Goal: Information Seeking & Learning: Stay updated

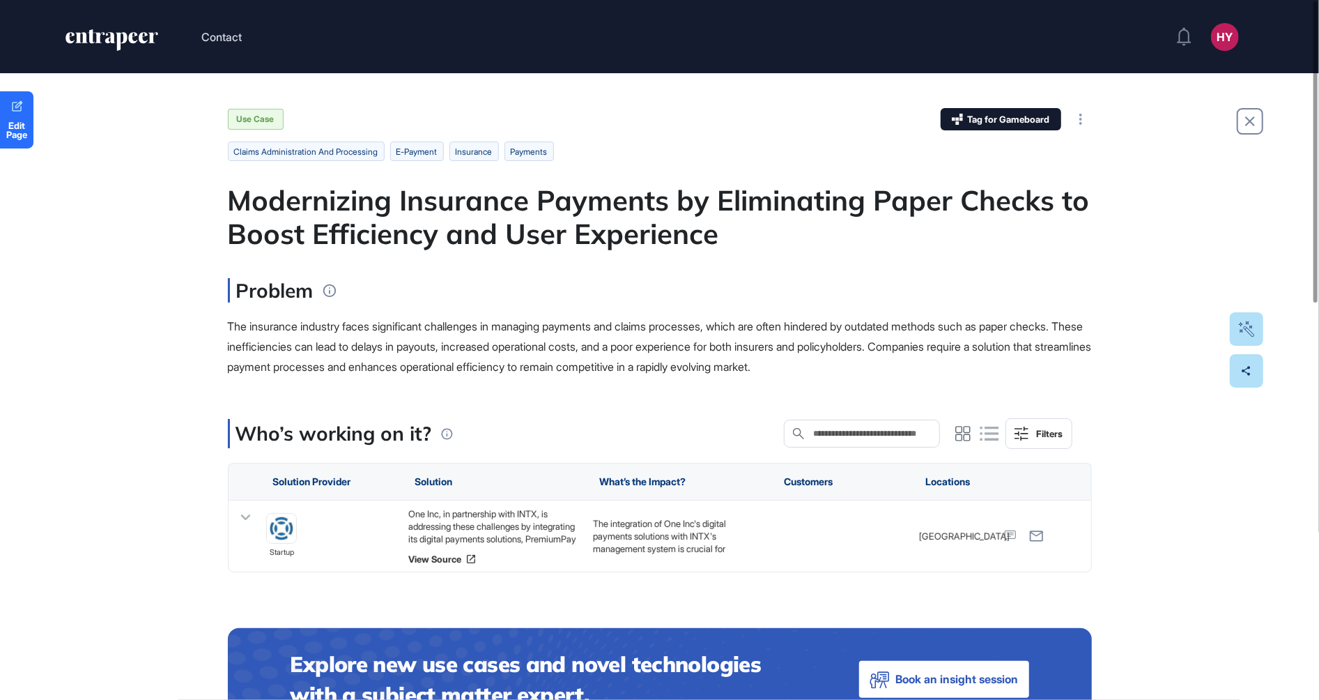
click at [565, 226] on div "Modernizing Insurance Payments by Eliminating Paper Checks to Boost Efficiency …" at bounding box center [660, 216] width 864 height 67
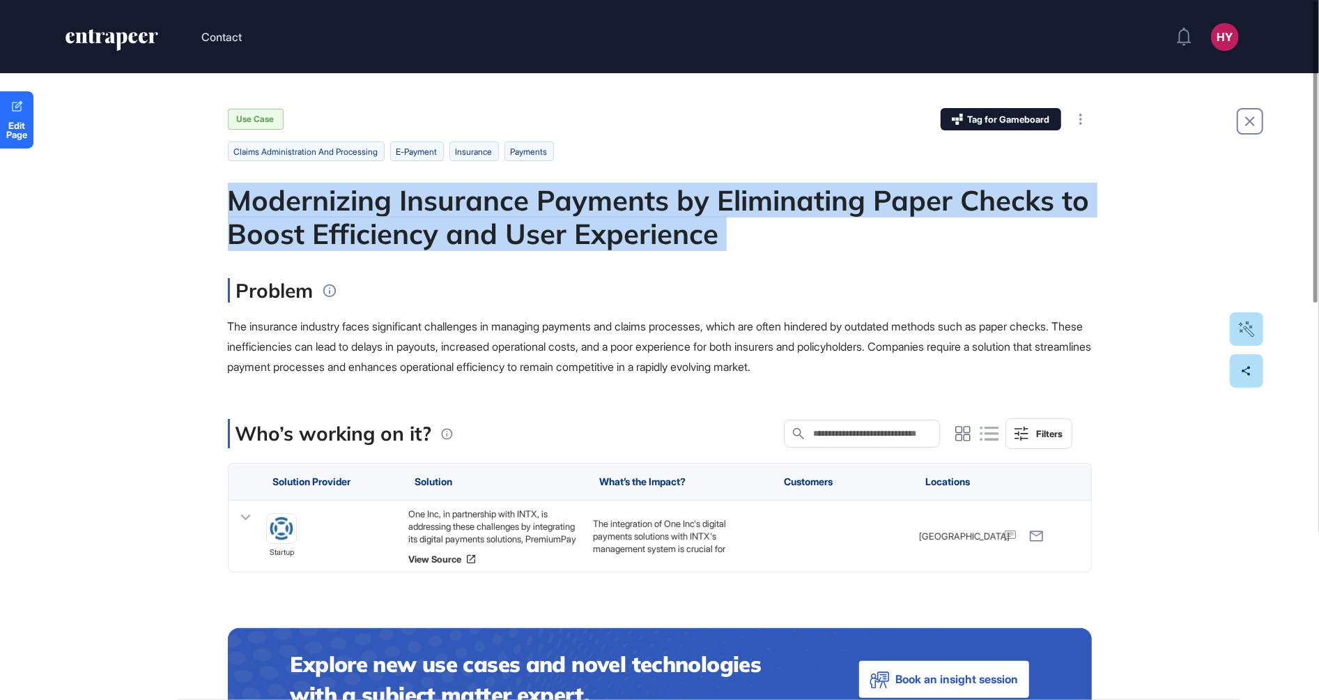
click at [565, 226] on div "Modernizing Insurance Payments by Eliminating Paper Checks to Boost Efficiency …" at bounding box center [660, 216] width 864 height 67
copy div "Modernizing Insurance Payments by Eliminating Paper Checks to Boost Efficiency …"
click at [538, 220] on div "Modernizing Insurance Payments by Eliminating Paper Checks to Boost Efficiency …" at bounding box center [660, 216] width 864 height 67
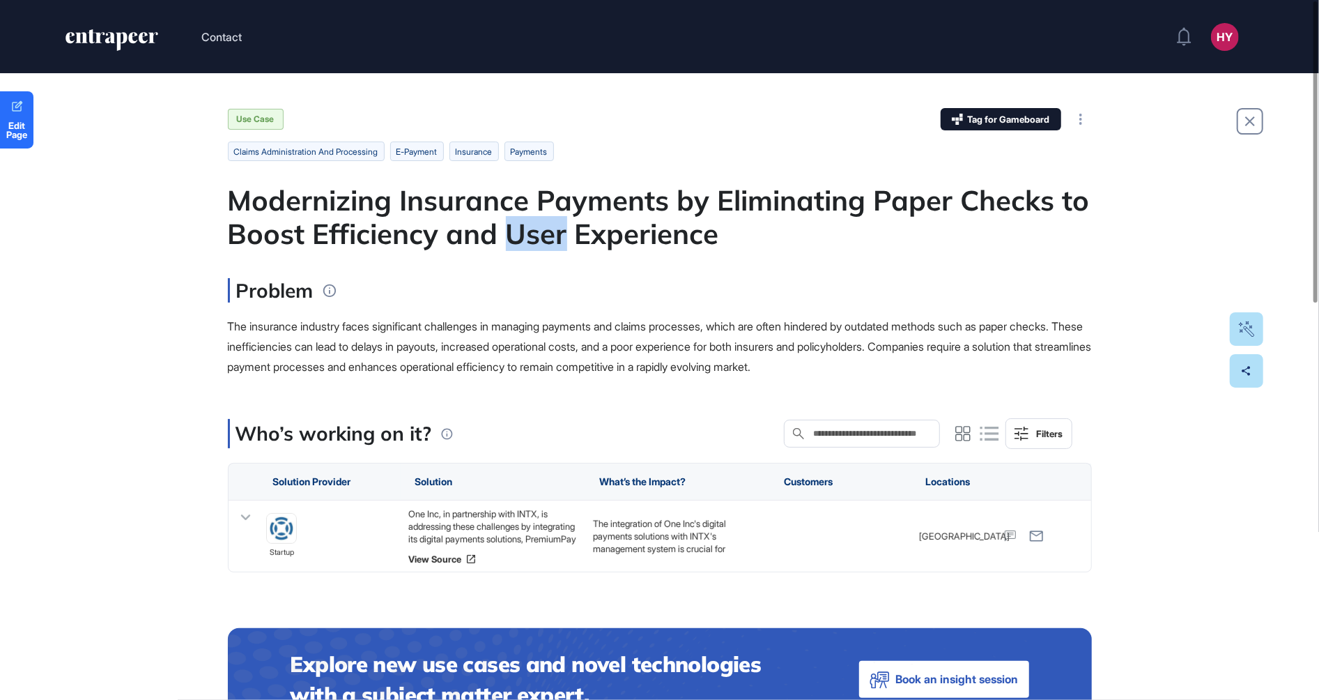
click at [538, 220] on div "Modernizing Insurance Payments by Eliminating Paper Checks to Boost Efficiency …" at bounding box center [660, 216] width 864 height 67
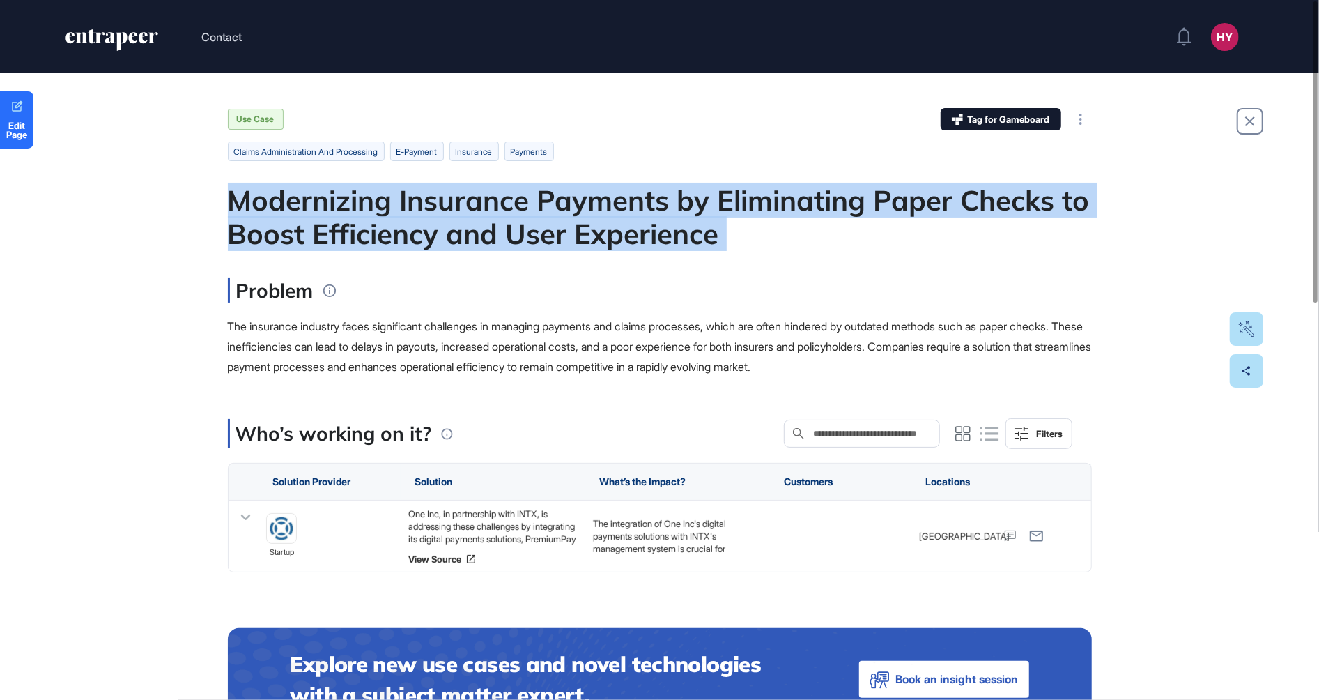
click at [538, 220] on div "Modernizing Insurance Payments by Eliminating Paper Checks to Boost Efficiency …" at bounding box center [660, 216] width 864 height 67
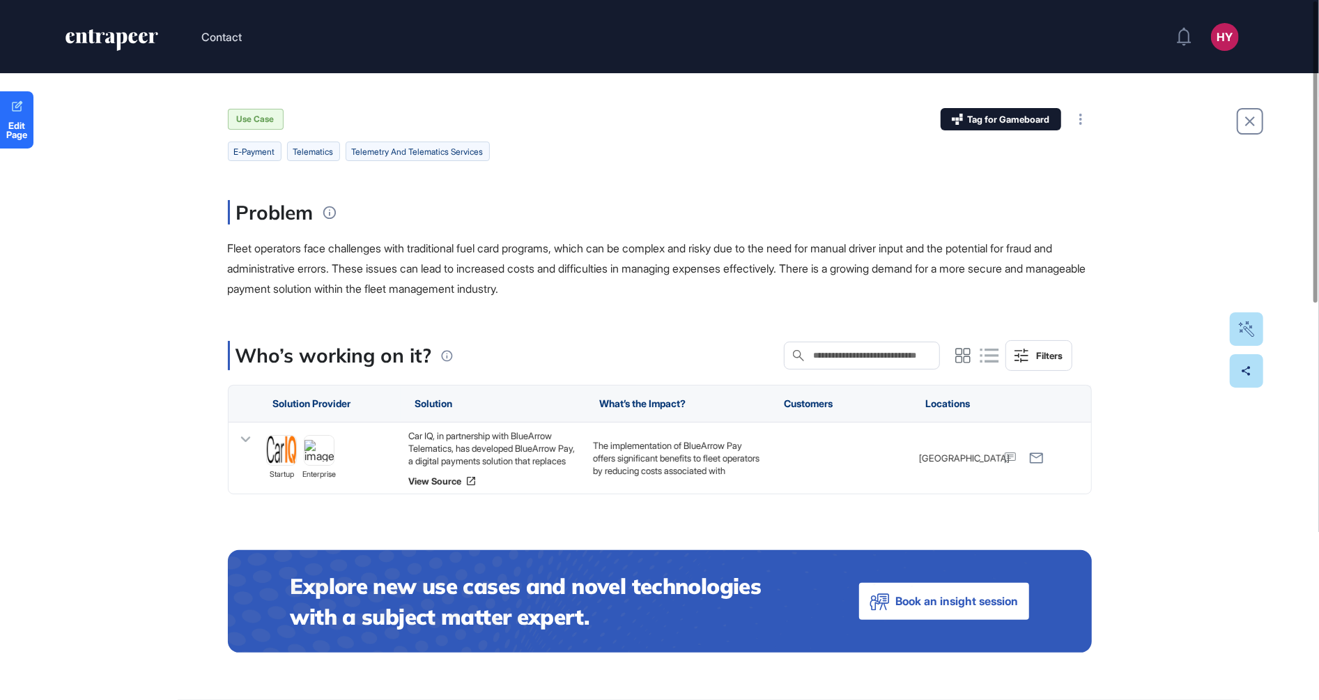
click at [599, 252] on span "Fleet operators face challenges with traditional fuel card programs, which can …" at bounding box center [657, 268] width 858 height 54
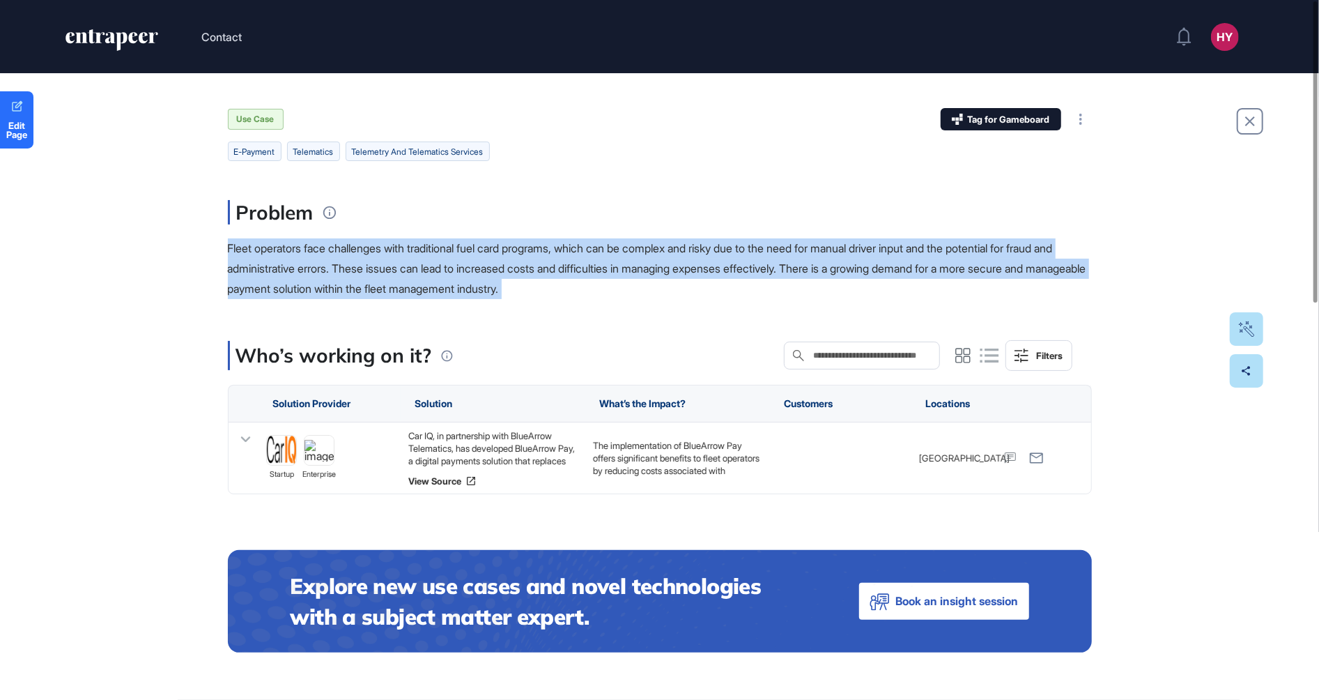
click at [599, 252] on span "Fleet operators face challenges with traditional fuel card programs, which can …" at bounding box center [657, 268] width 858 height 54
copy main "Fleet operators face challenges with traditional fuel card programs, which can …"
click at [431, 483] on link "View Source" at bounding box center [493, 480] width 171 height 11
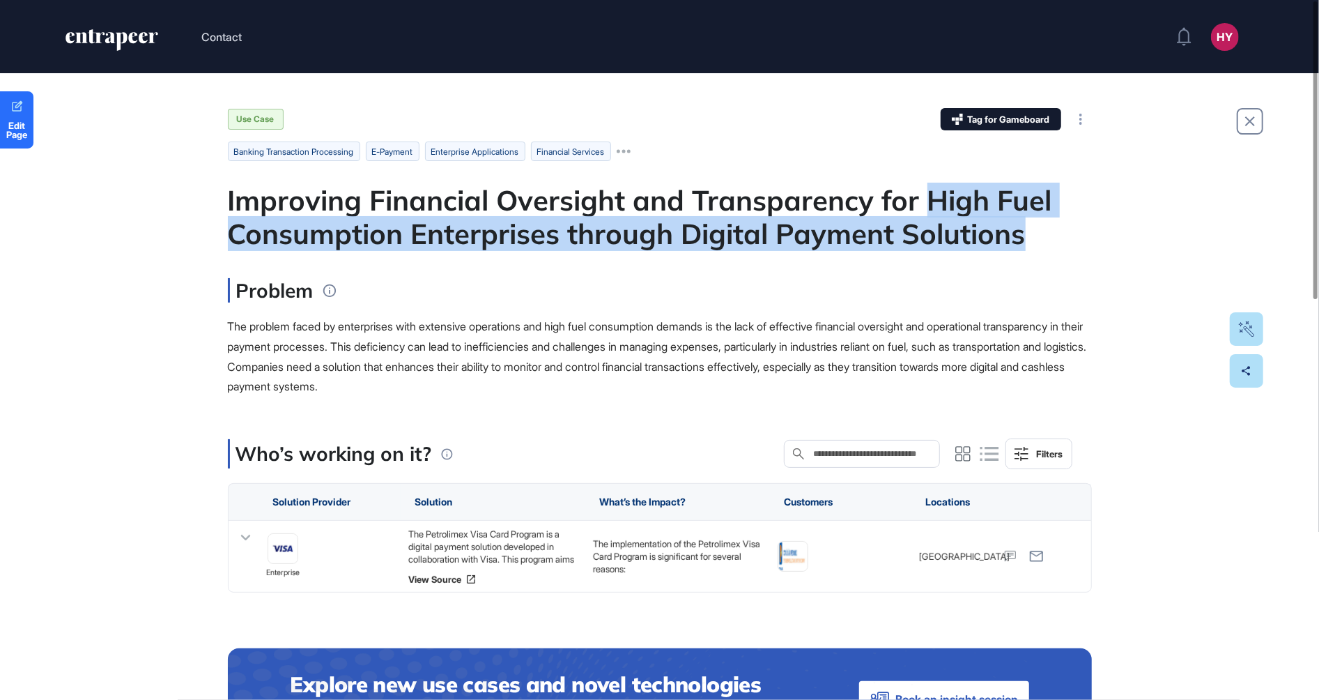
drag, startPoint x: 926, startPoint y: 194, endPoint x: 1039, endPoint y: 233, distance: 119.2
click at [1039, 233] on div "Improving Financial Oversight and Transparency for High Fuel Consumption Enterp…" at bounding box center [660, 216] width 864 height 67
copy div "High Fuel Consumption Enterprises through Digital Payment Solutions"
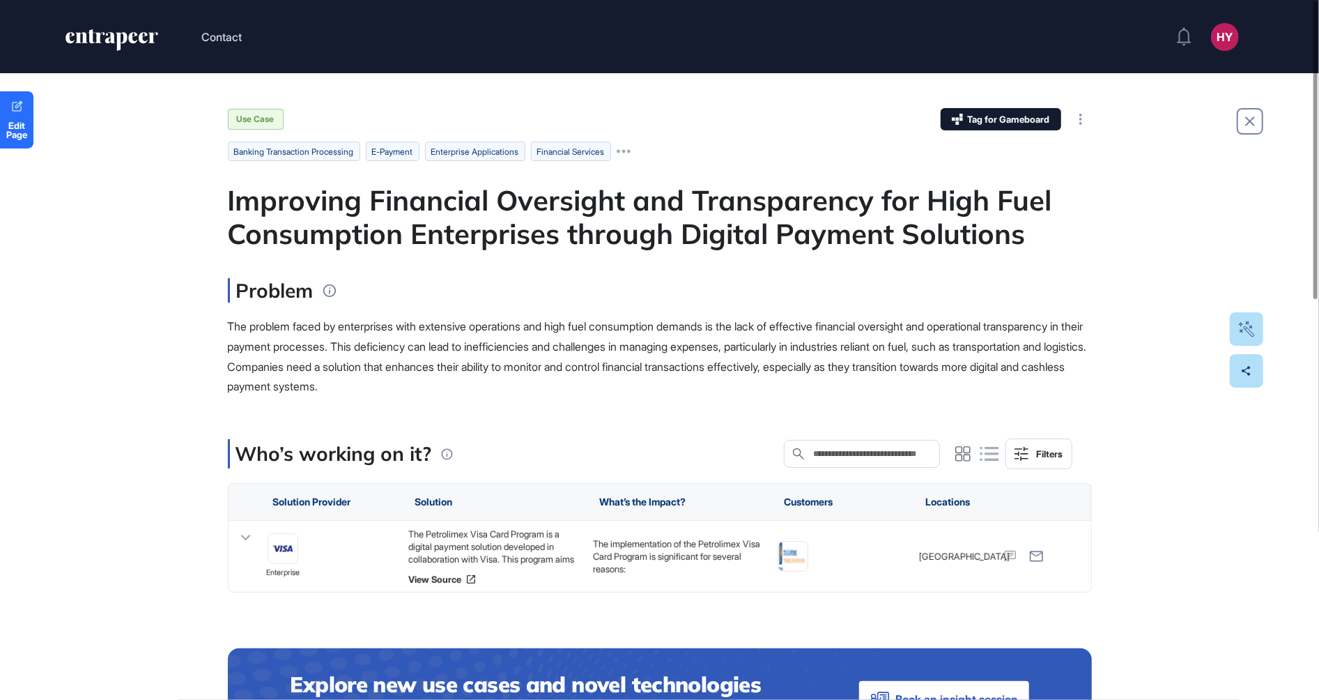
click at [562, 222] on div "Improving Financial Oversight and Transparency for High Fuel Consumption Enterp…" at bounding box center [660, 216] width 864 height 67
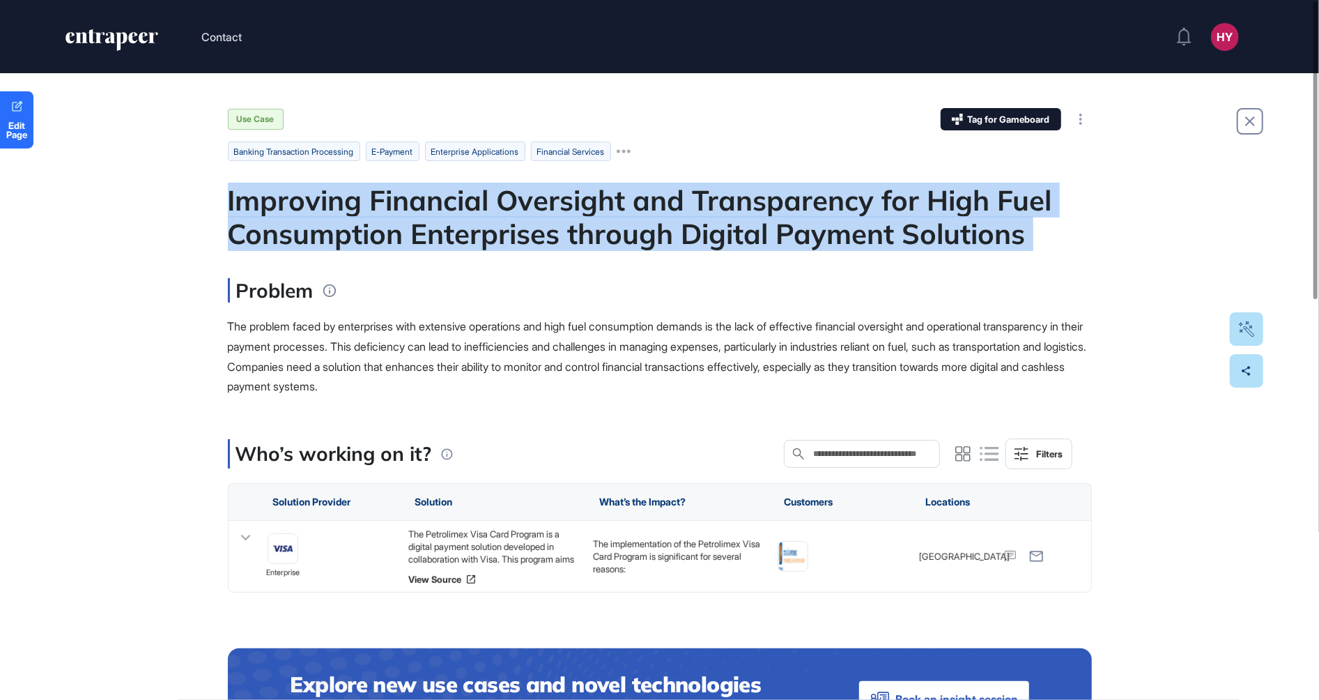
click at [562, 222] on div "Improving Financial Oversight and Transparency for High Fuel Consumption Enterp…" at bounding box center [660, 216] width 864 height 67
copy div "Improving Financial Oversight and Transparency for High Fuel Consumption Enterp…"
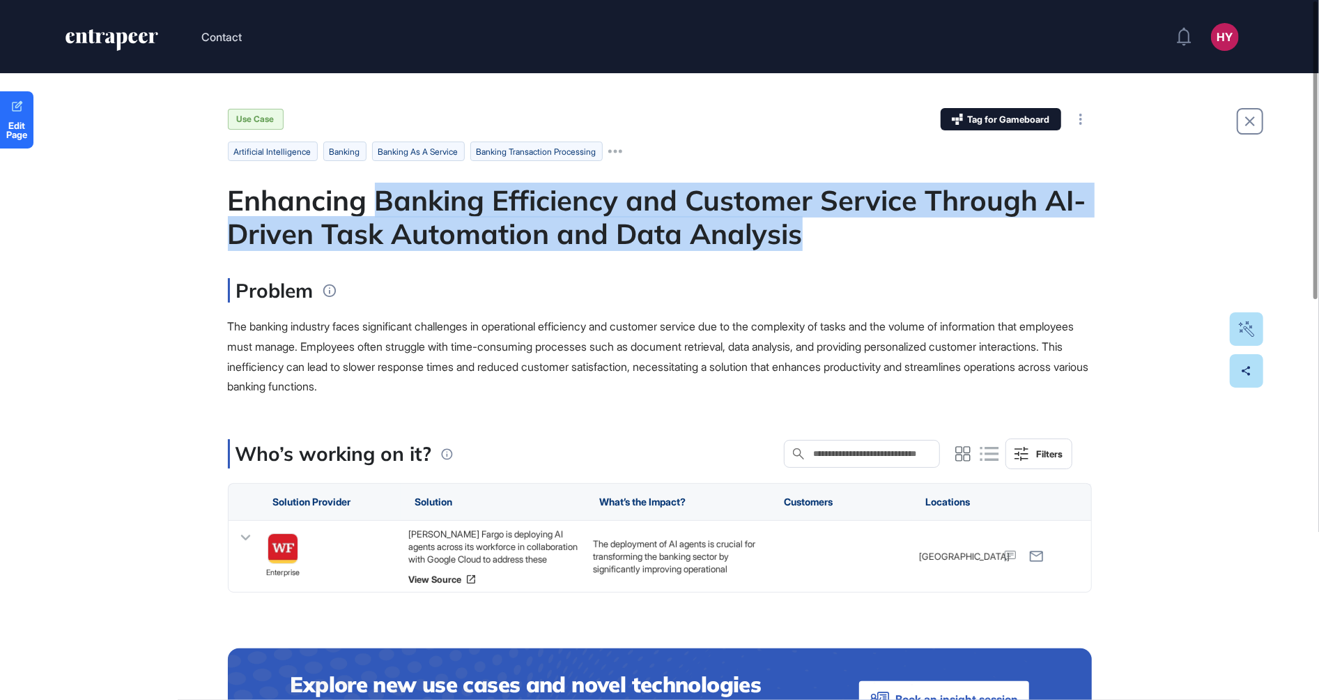
drag, startPoint x: 817, startPoint y: 232, endPoint x: 380, endPoint y: 204, distance: 437.1
click at [380, 204] on div "Enhancing Banking Efficiency and Customer Service Through AI-Driven Task Automa…" at bounding box center [660, 216] width 864 height 67
copy div "Banking Efficiency and Customer Service Through AI-Driven Task Automation and D…"
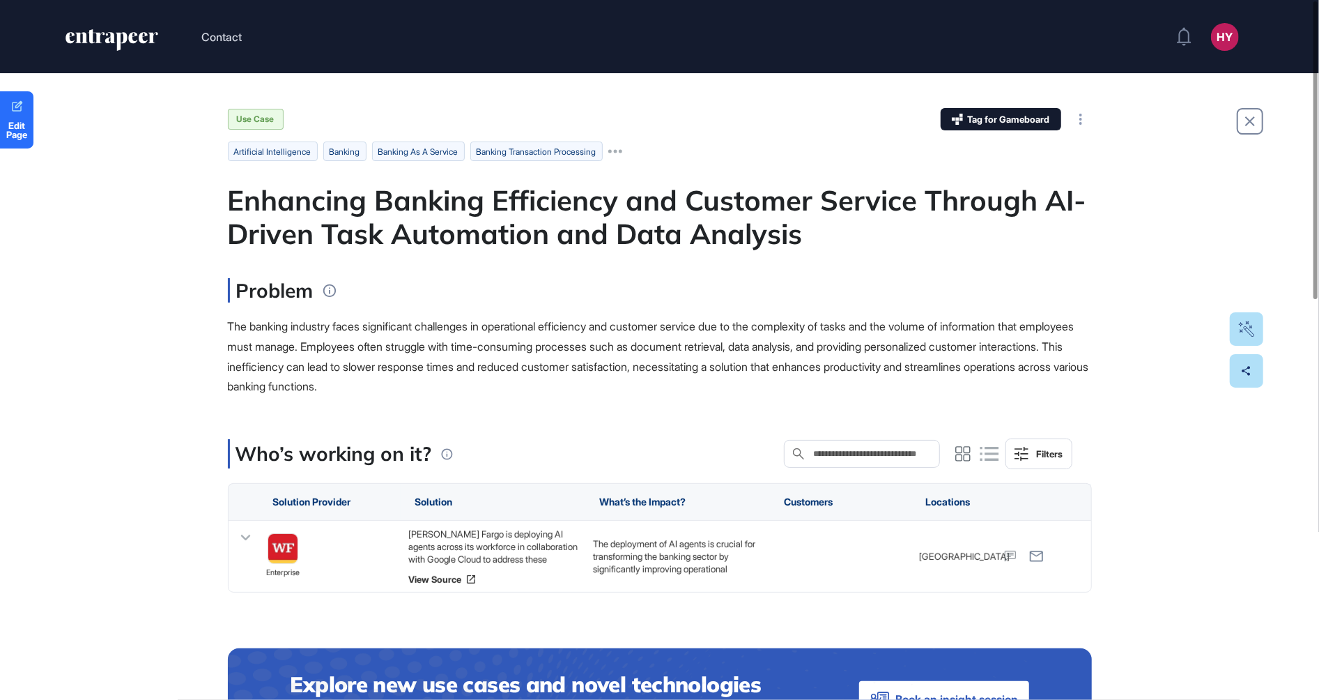
click at [829, 201] on div "Enhancing Banking Efficiency and Customer Service Through AI-Driven Task Automa…" at bounding box center [660, 216] width 864 height 67
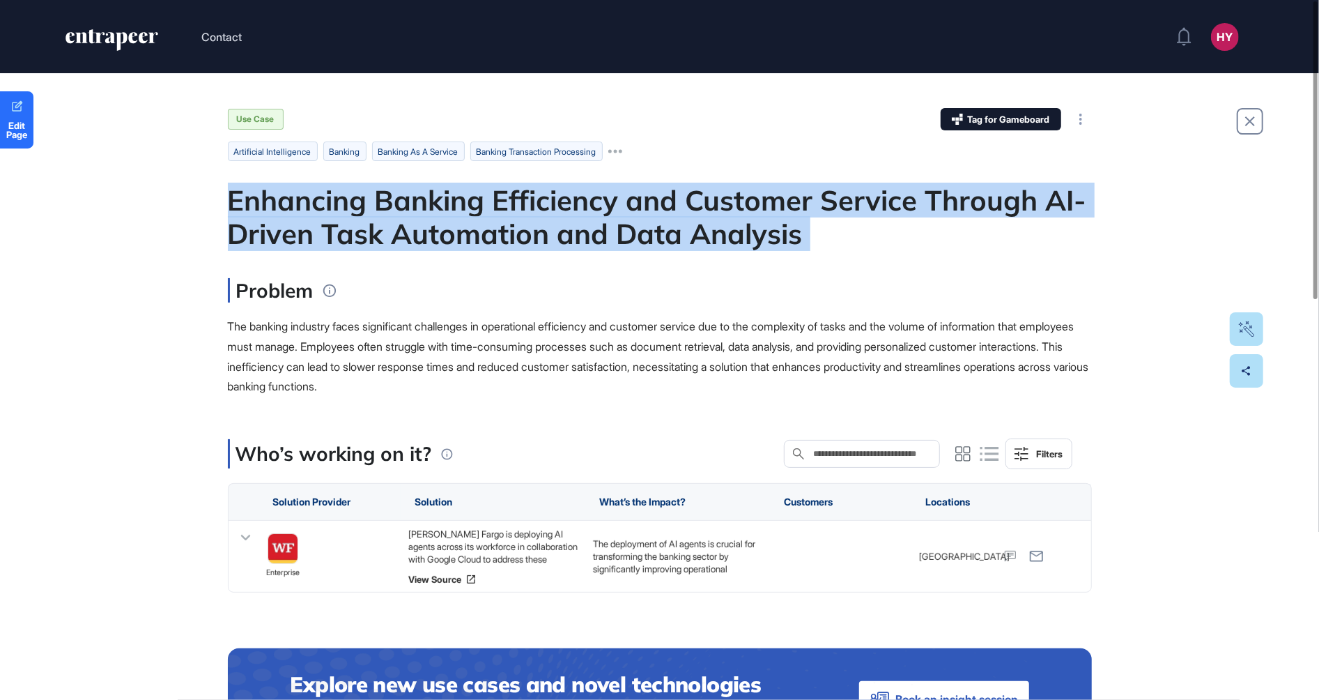
click at [829, 201] on div "Enhancing Banking Efficiency and Customer Service Through AI-Driven Task Automa…" at bounding box center [660, 216] width 864 height 67
copy div "Enhancing Banking Efficiency and Customer Service Through AI-Driven Task Automa…"
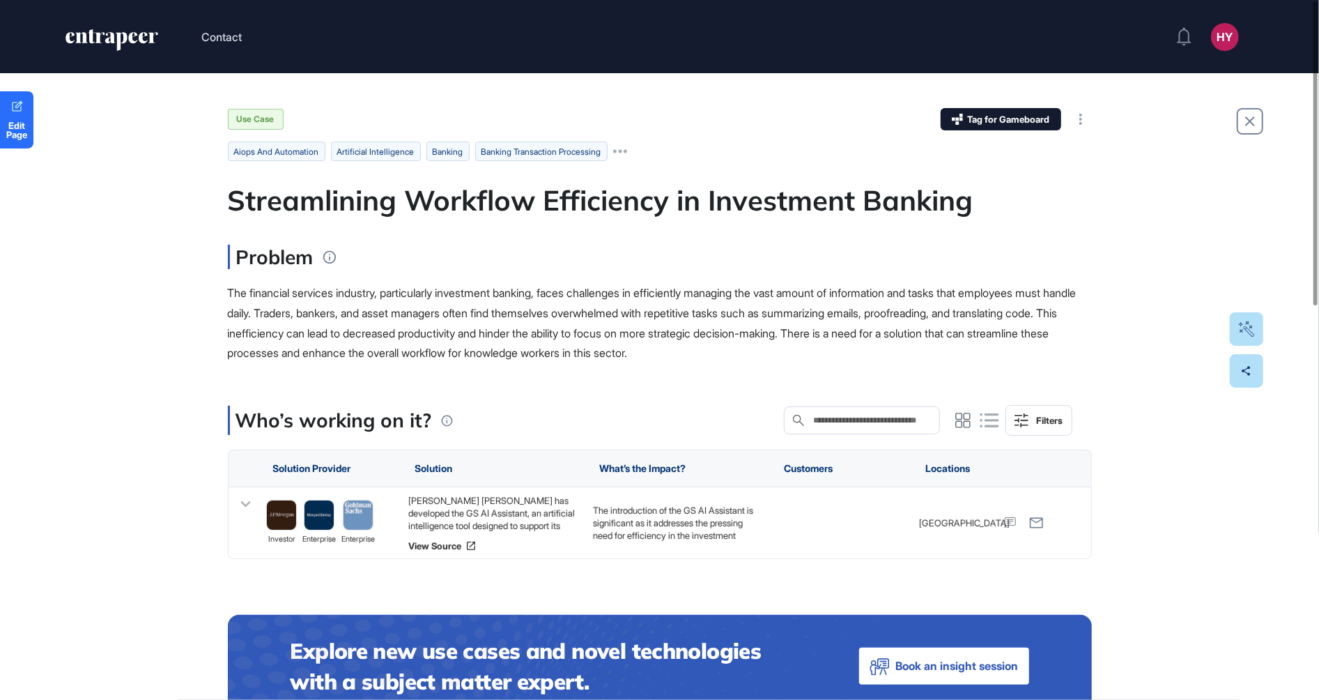
click at [578, 199] on div "Streamlining Workflow Efficiency in Investment Banking" at bounding box center [660, 199] width 864 height 33
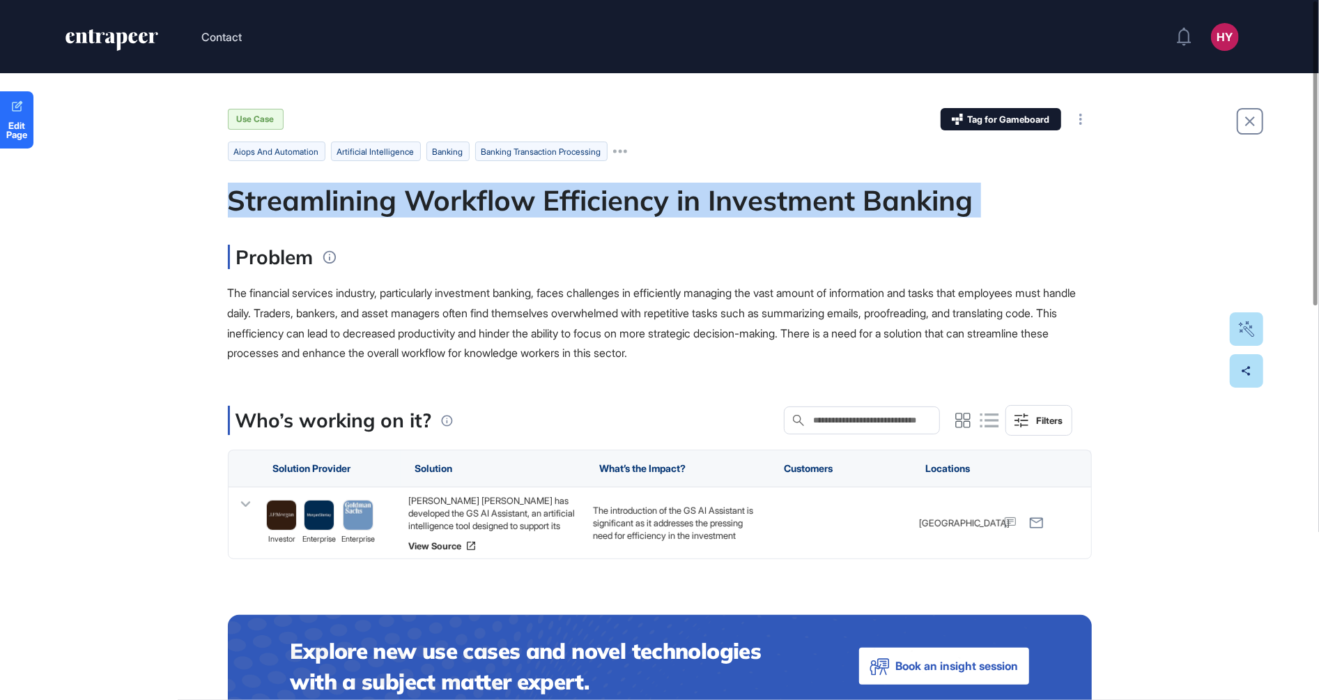
click at [578, 199] on div "Streamlining Workflow Efficiency in Investment Banking" at bounding box center [660, 199] width 864 height 33
copy div "Streamlining Workflow Efficiency in Investment Banking"
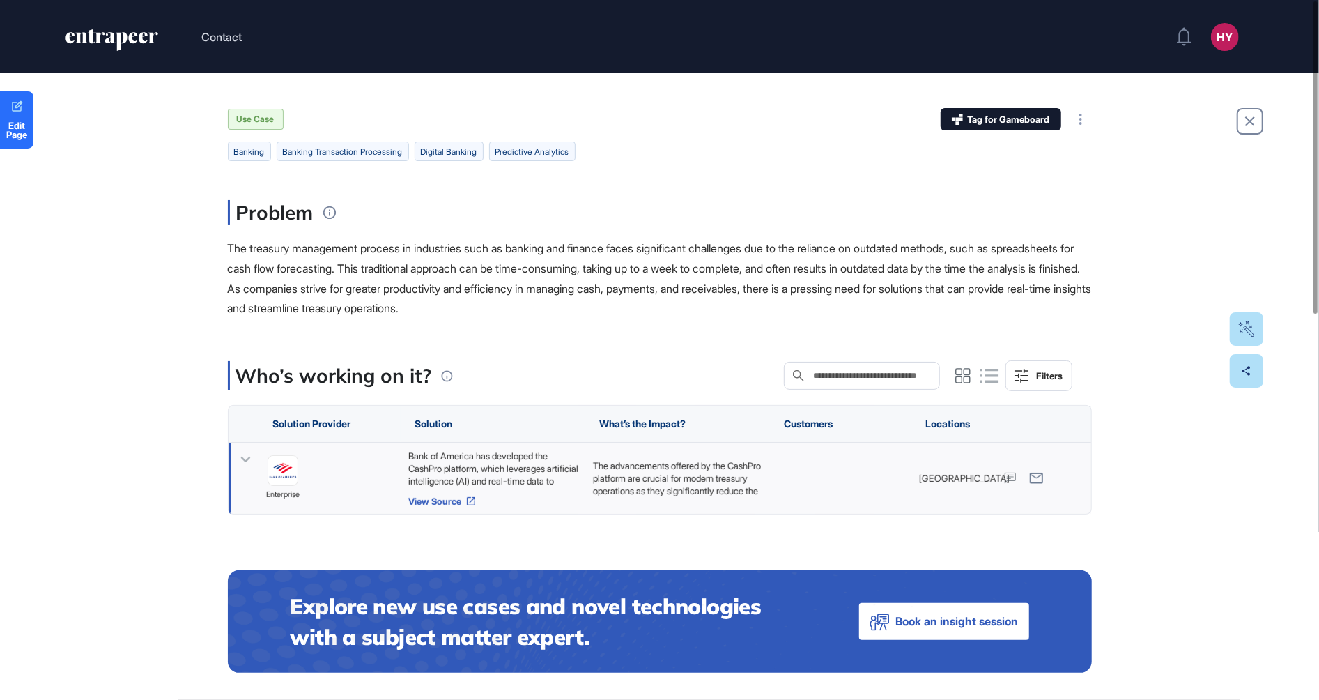
click at [441, 497] on link "View Source" at bounding box center [493, 500] width 171 height 11
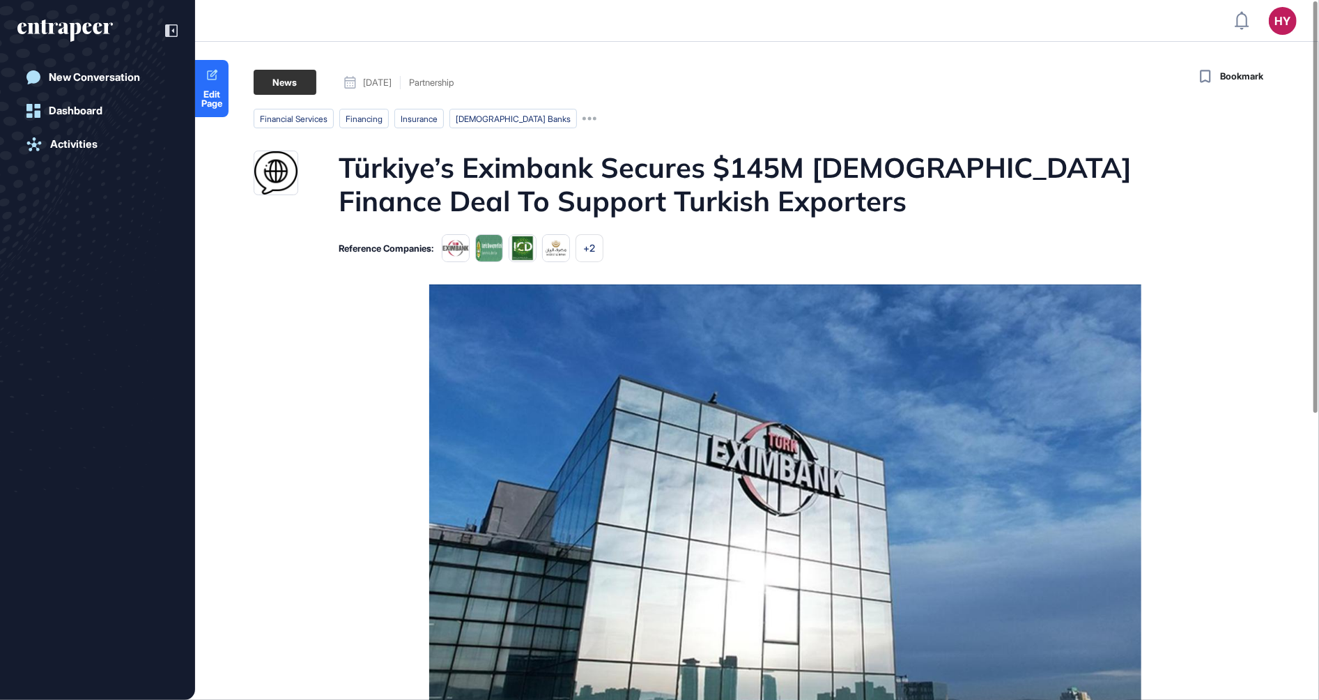
click at [699, 163] on h1 "Türkiye’s Eximbank Secures $145M [DEMOGRAPHIC_DATA] Finance Deal To Support Tur…" at bounding box center [784, 184] width 890 height 67
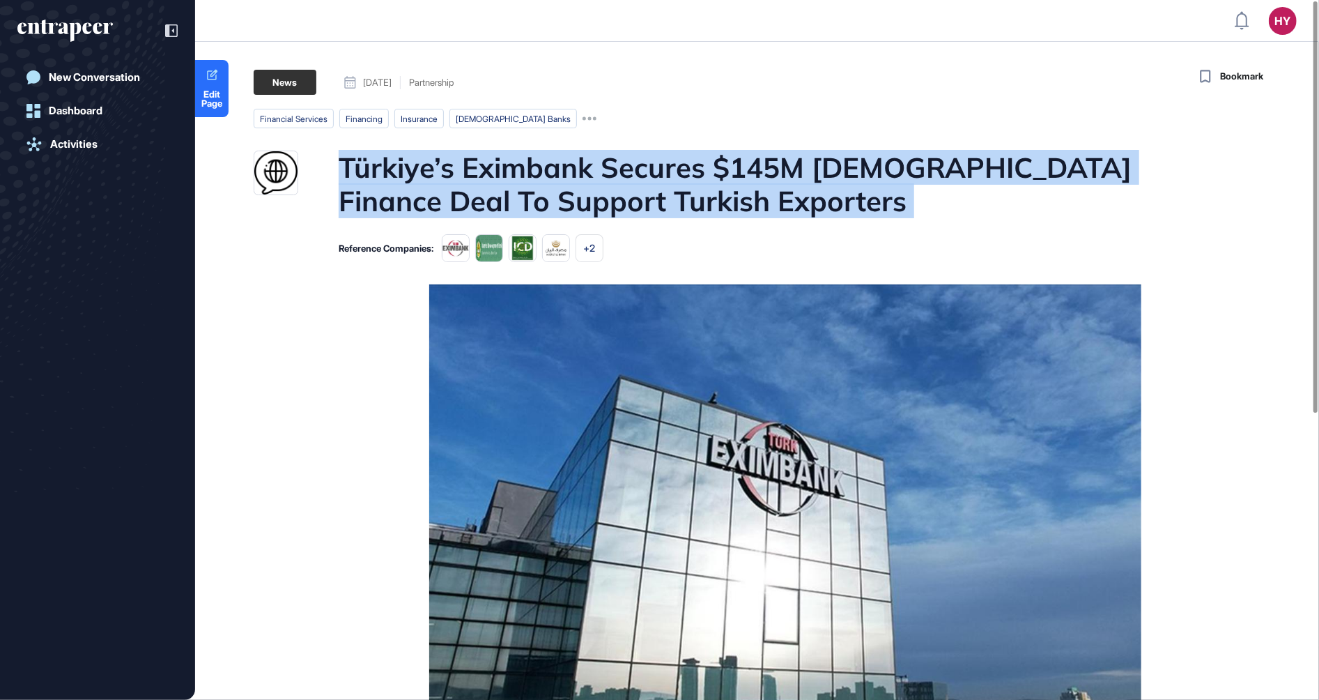
click at [699, 163] on h1 "Türkiye’s Eximbank Secures $145M [DEMOGRAPHIC_DATA] Finance Deal To Support Tur…" at bounding box center [784, 184] width 890 height 67
copy h1 "Türkiye’s Eximbank Secures $145M [DEMOGRAPHIC_DATA] Finance Deal To Support Tur…"
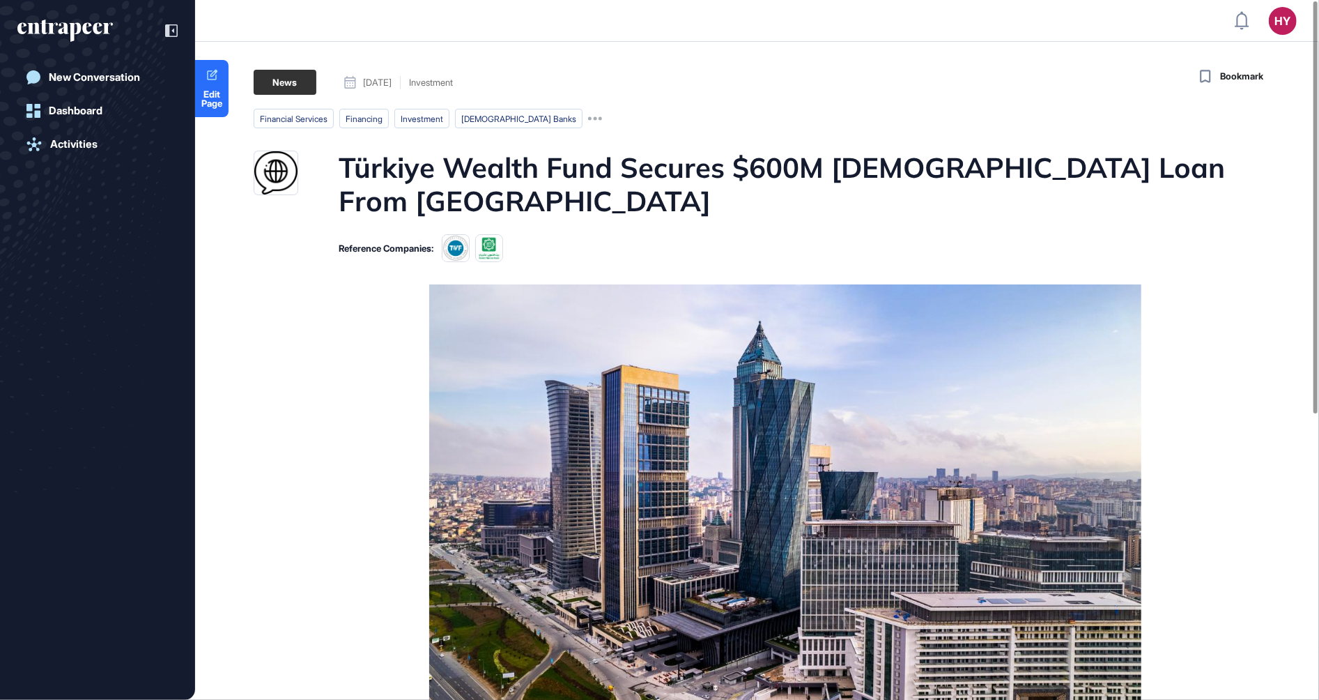
click at [750, 168] on h1 "Türkiye Wealth Fund Secures $600M [DEMOGRAPHIC_DATA] Loan From [GEOGRAPHIC_DATA]" at bounding box center [784, 184] width 890 height 67
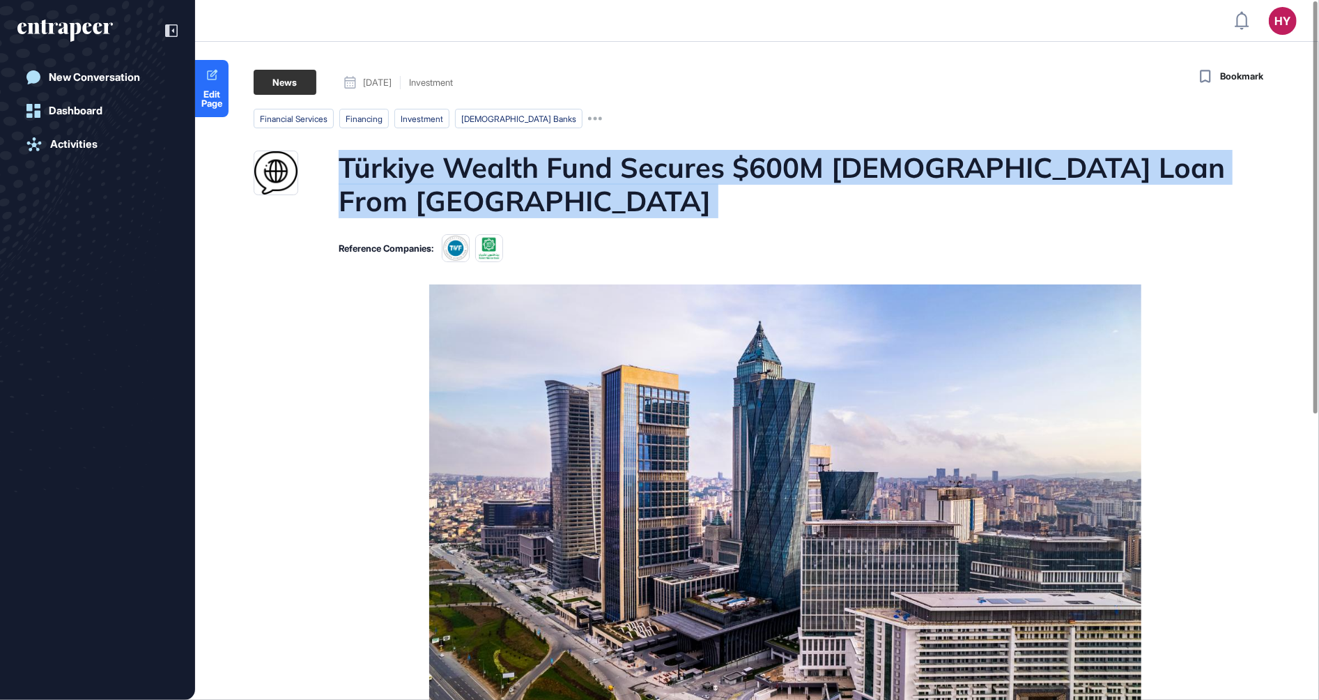
click at [750, 168] on h1 "Türkiye Wealth Fund Secures $600M [DEMOGRAPHIC_DATA] Loan From [GEOGRAPHIC_DATA]" at bounding box center [784, 184] width 890 height 67
copy h1 "Türkiye Wealth Fund Secures $600M [DEMOGRAPHIC_DATA] Loan From [GEOGRAPHIC_DATA]"
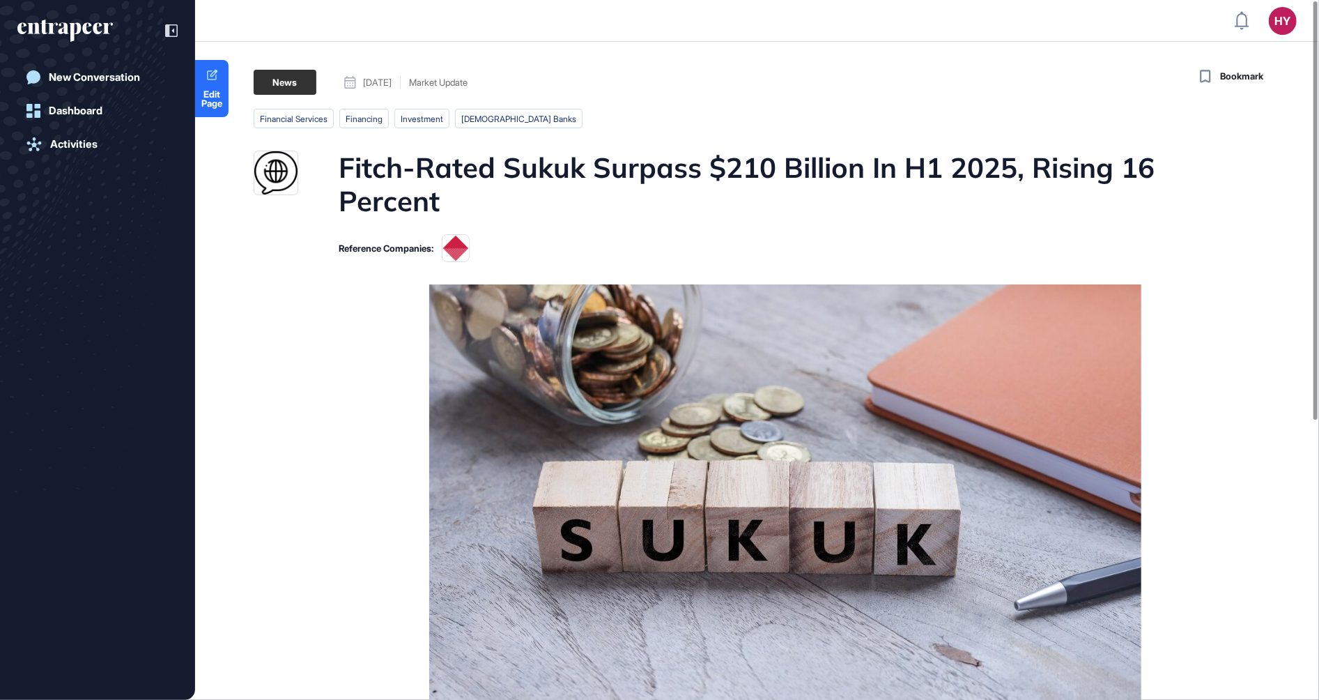
click at [569, 169] on h1 "Fitch-Rated Sukuk Surpass $210 Billion In H1 2025, Rising 16 Percent" at bounding box center [784, 184] width 890 height 67
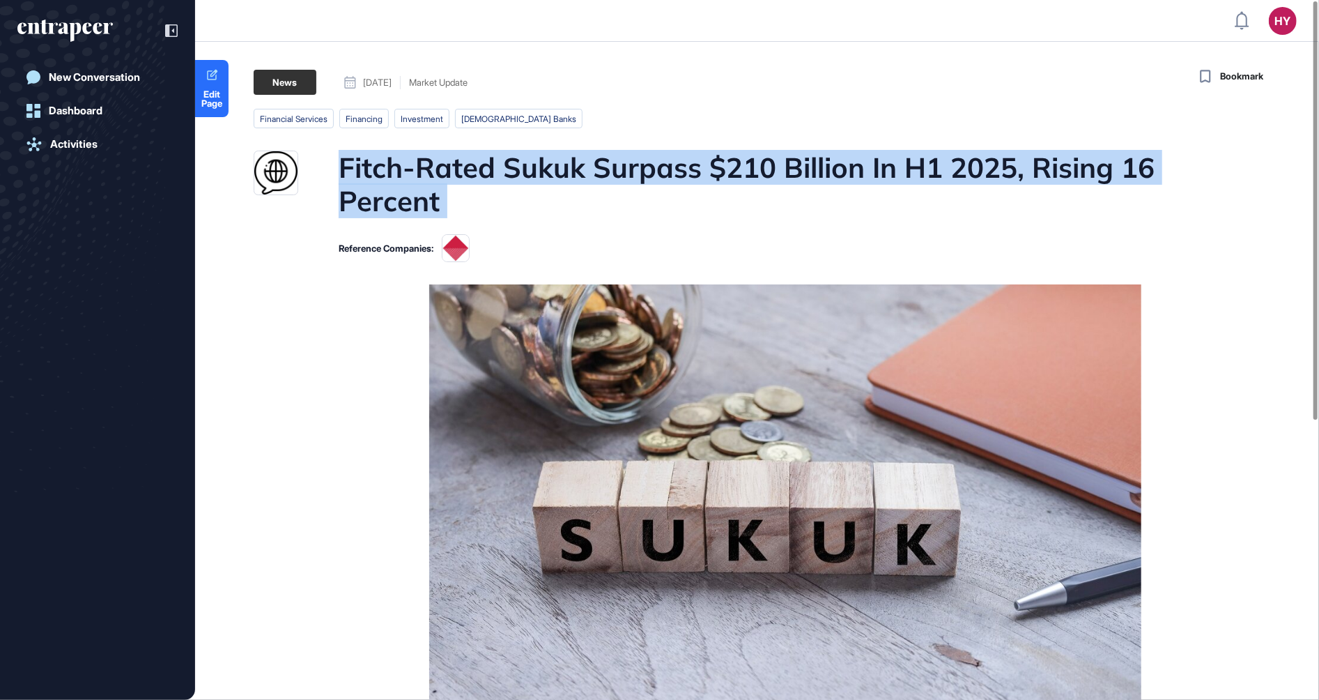
click at [569, 169] on h1 "Fitch-Rated Sukuk Surpass $210 Billion In H1 2025, Rising 16 Percent" at bounding box center [784, 184] width 890 height 67
copy h1 "Fitch-Rated Sukuk Surpass $210 Billion In H1 2025, Rising 16 Percent"
